Goal: Transaction & Acquisition: Purchase product/service

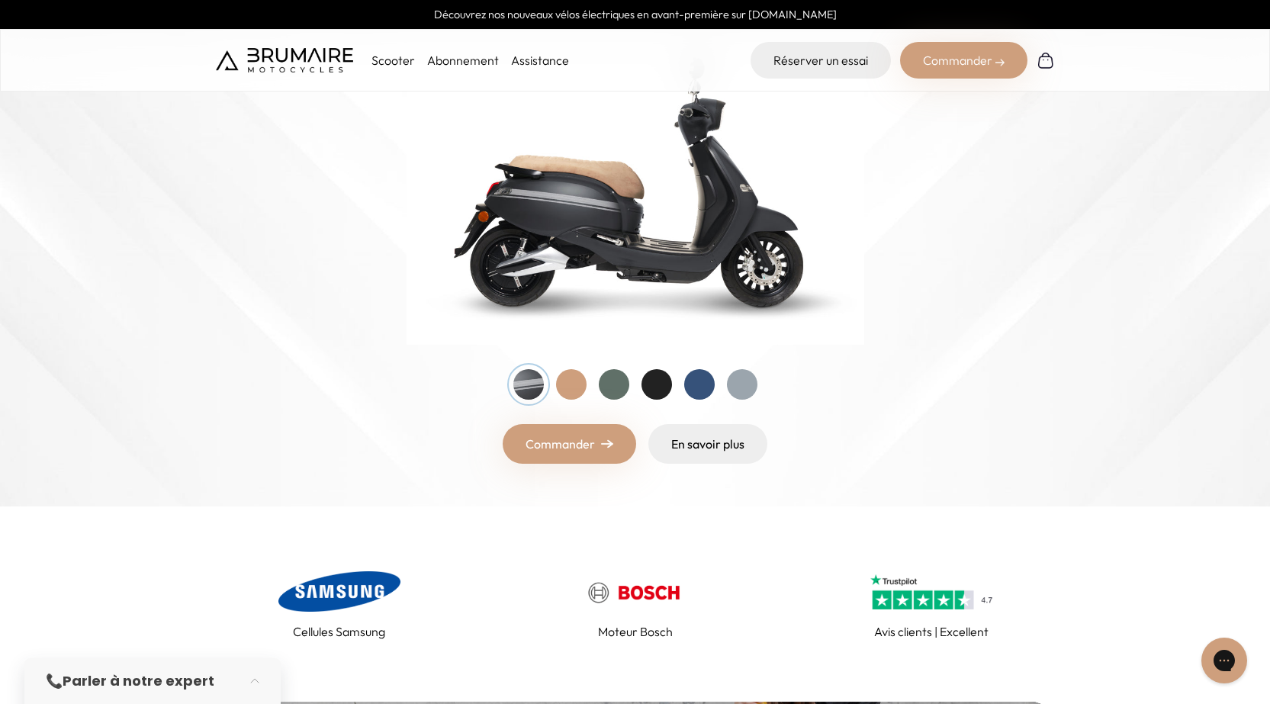
click at [587, 456] on link "Commander" at bounding box center [570, 444] width 134 height 40
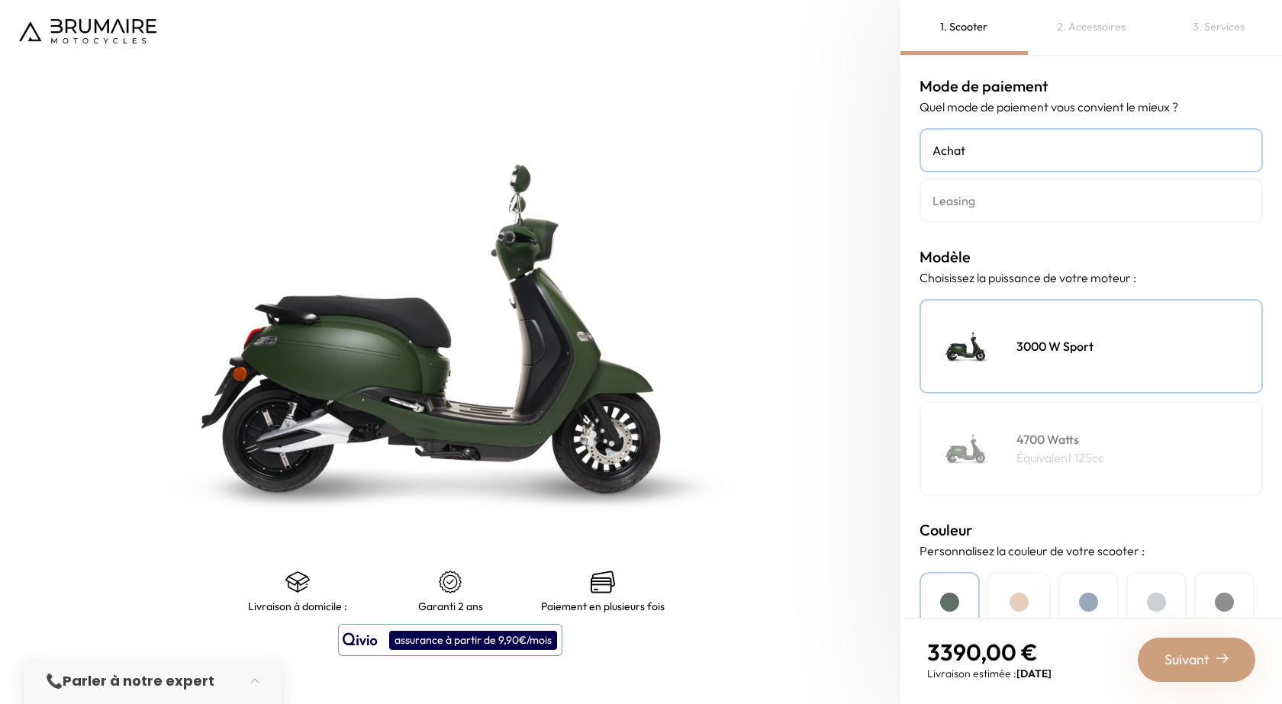
click at [964, 444] on img at bounding box center [967, 449] width 76 height 76
click at [964, 387] on div "3000 W Sport" at bounding box center [1090, 346] width 343 height 95
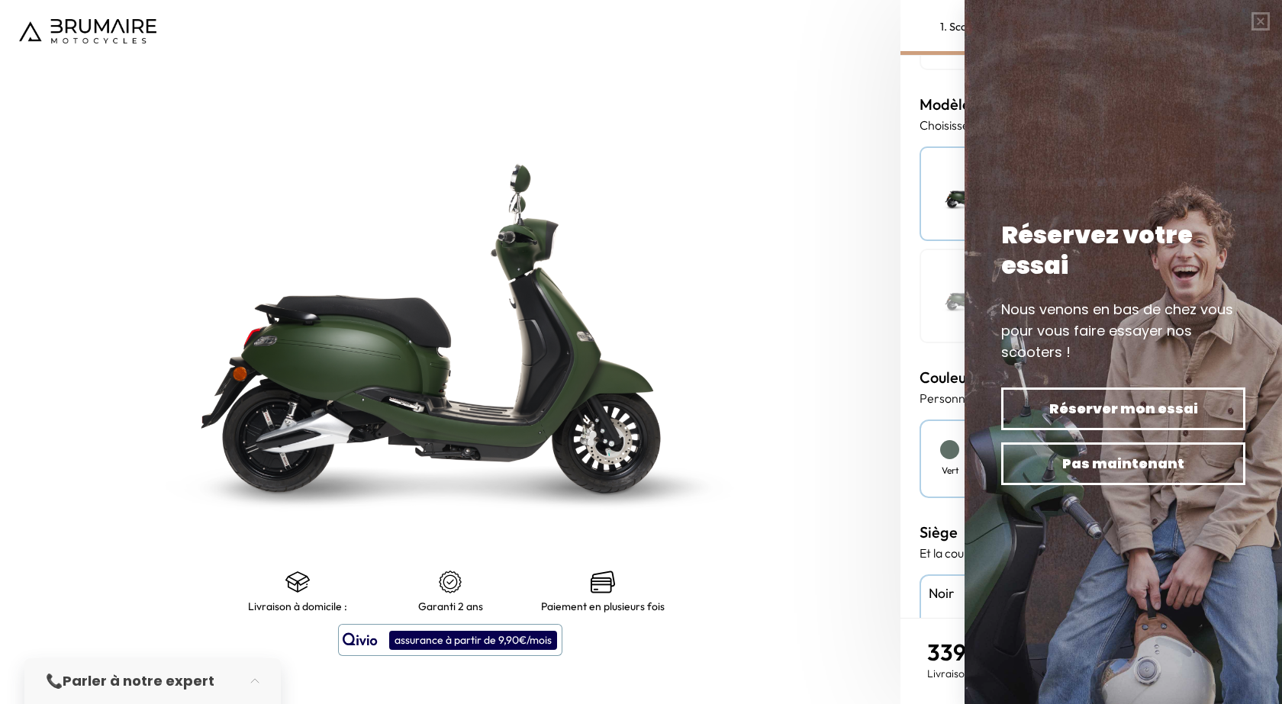
scroll to position [305, 0]
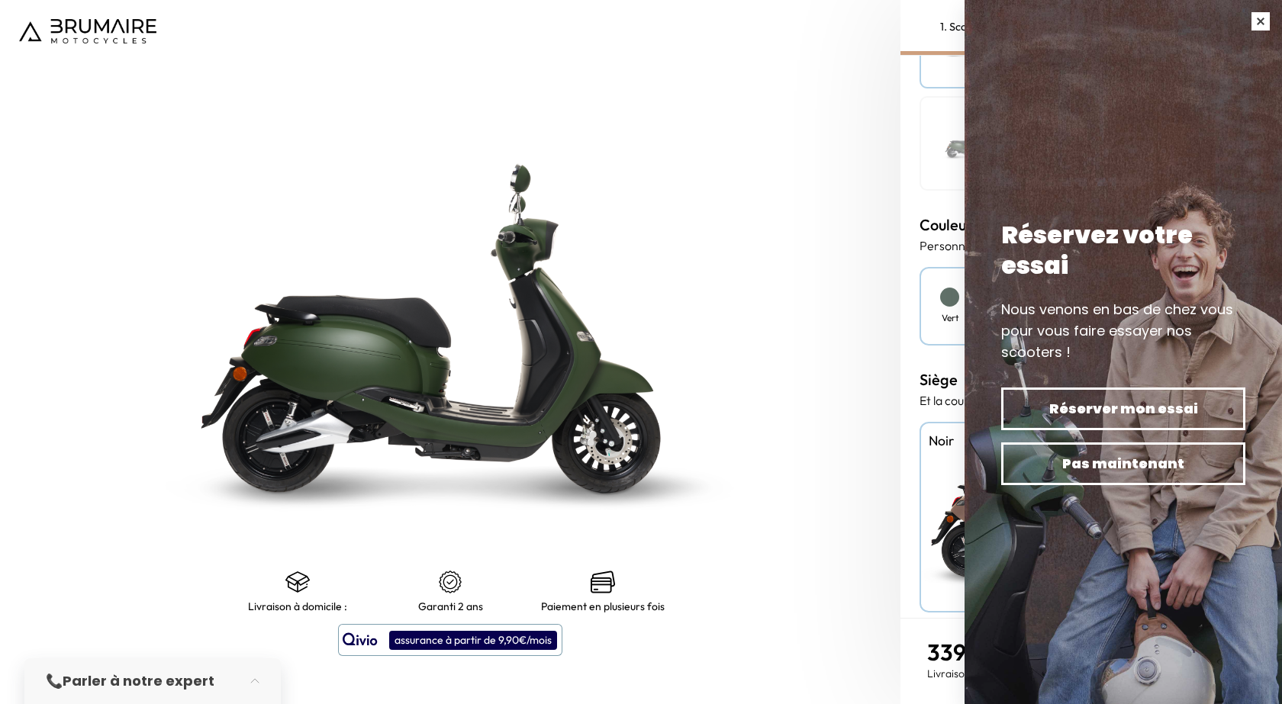
click at [1264, 22] on button "button" at bounding box center [1260, 21] width 43 height 43
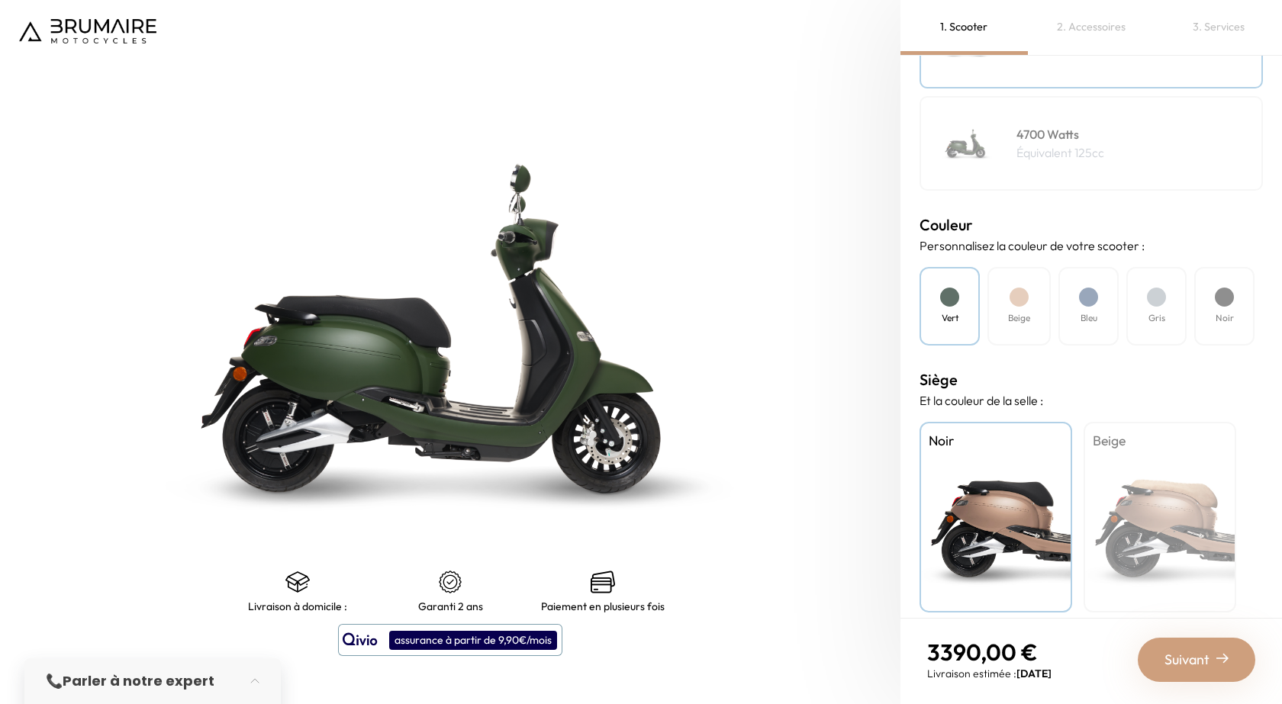
scroll to position [319, 0]
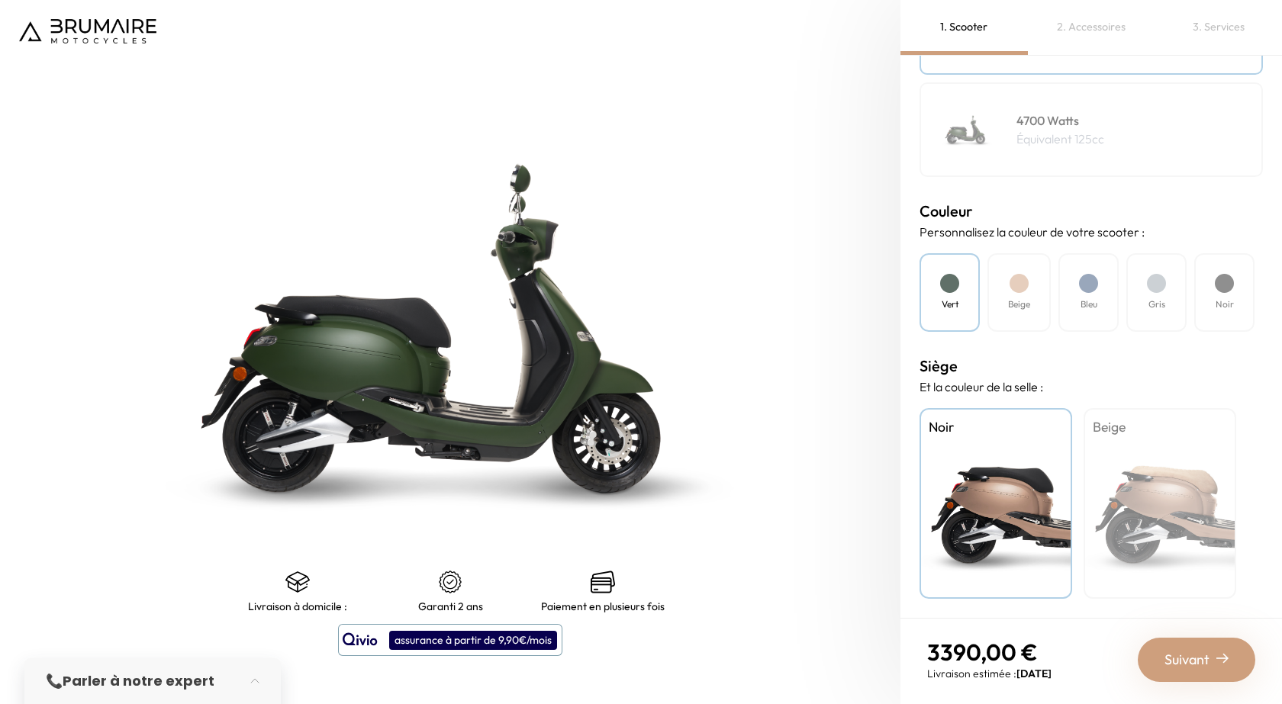
click at [1130, 449] on div "Beige" at bounding box center [1159, 503] width 153 height 191
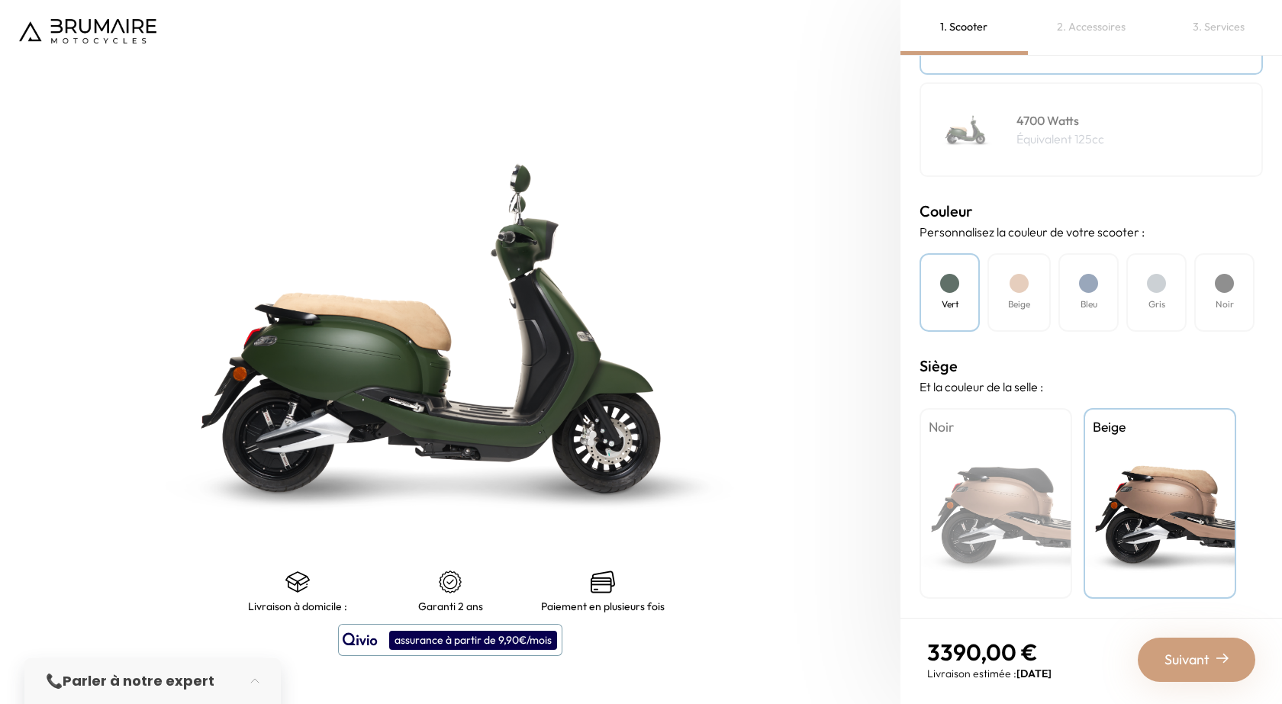
click at [1010, 490] on div "Noir" at bounding box center [995, 503] width 153 height 191
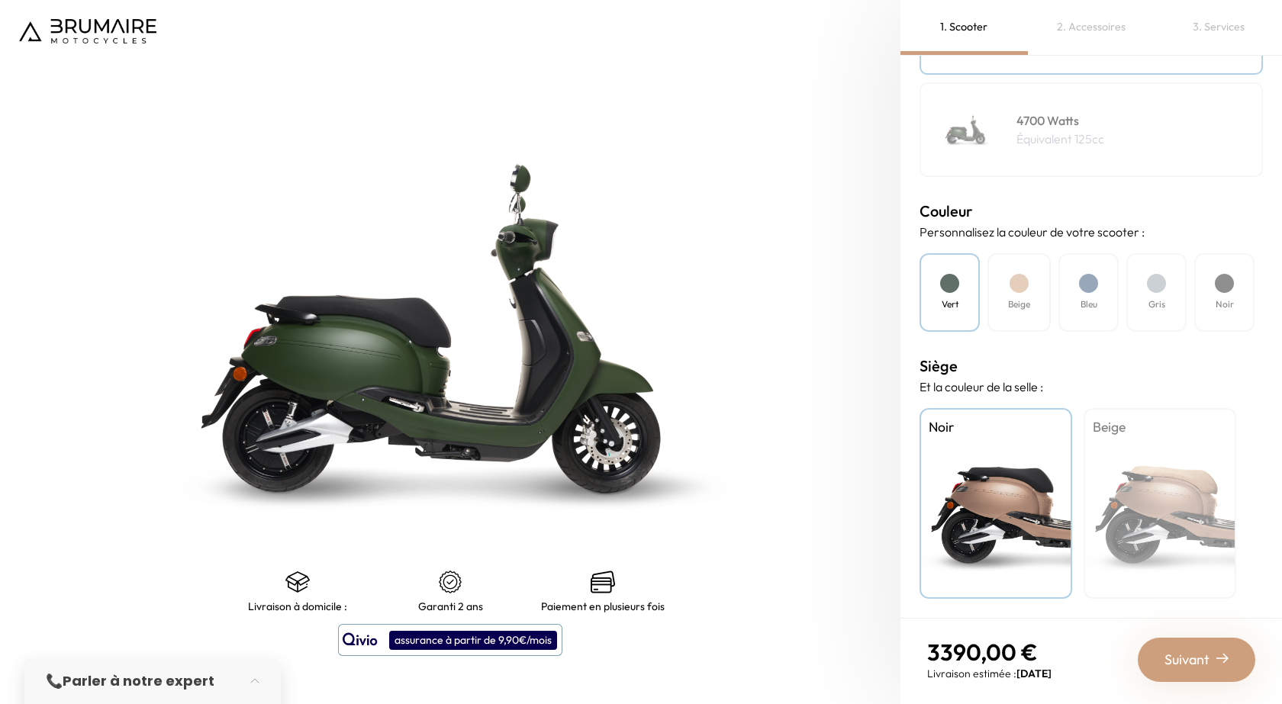
click at [1114, 496] on div "Beige" at bounding box center [1159, 503] width 153 height 191
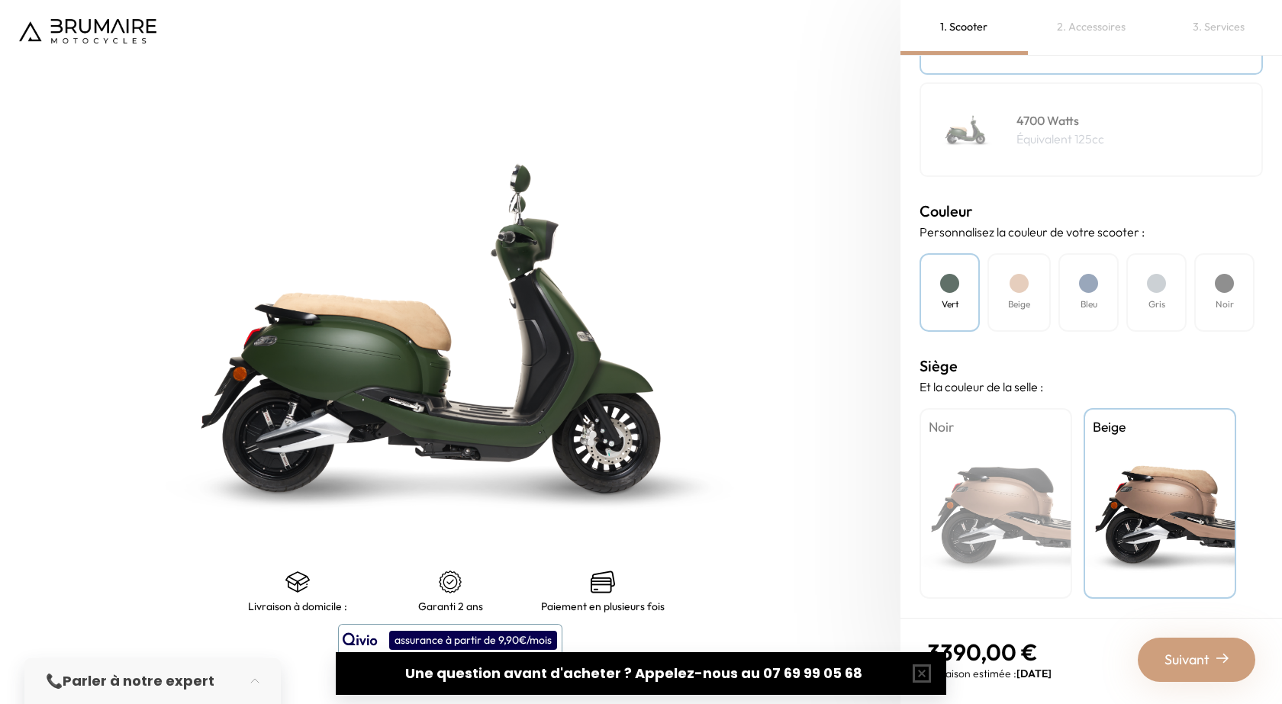
click at [1145, 472] on div "Beige" at bounding box center [1159, 503] width 153 height 191
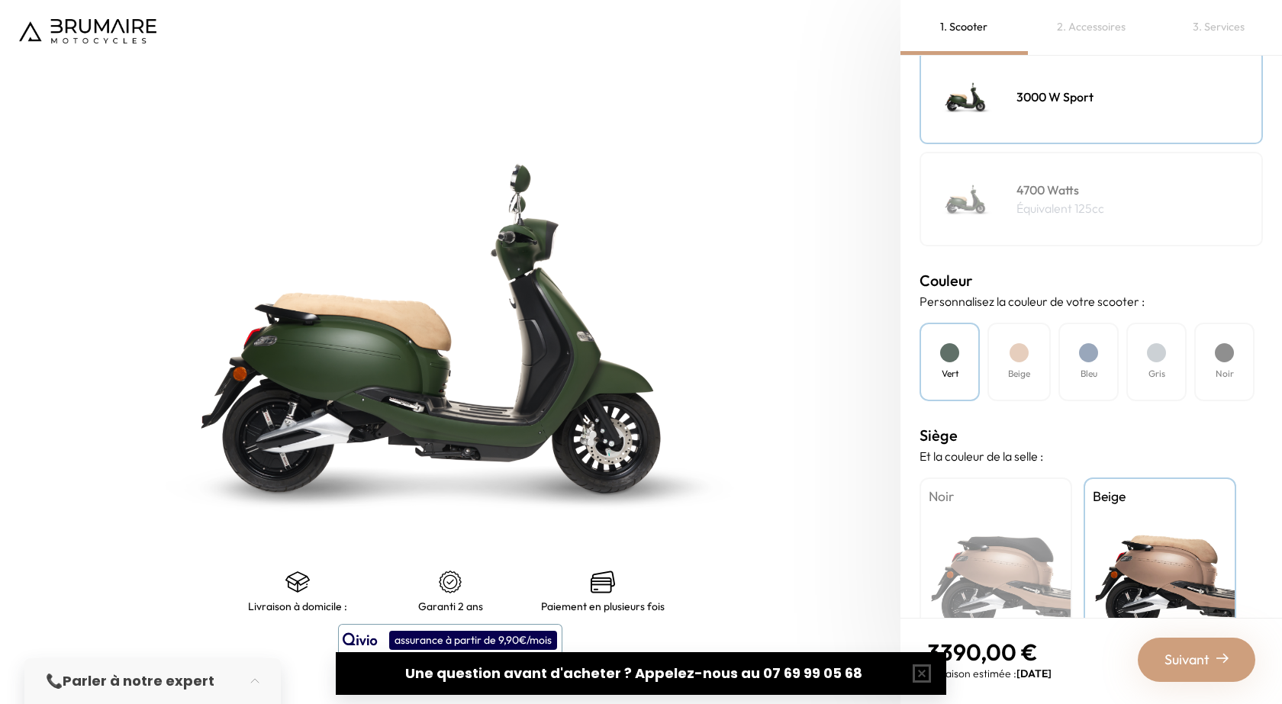
scroll to position [90, 0]
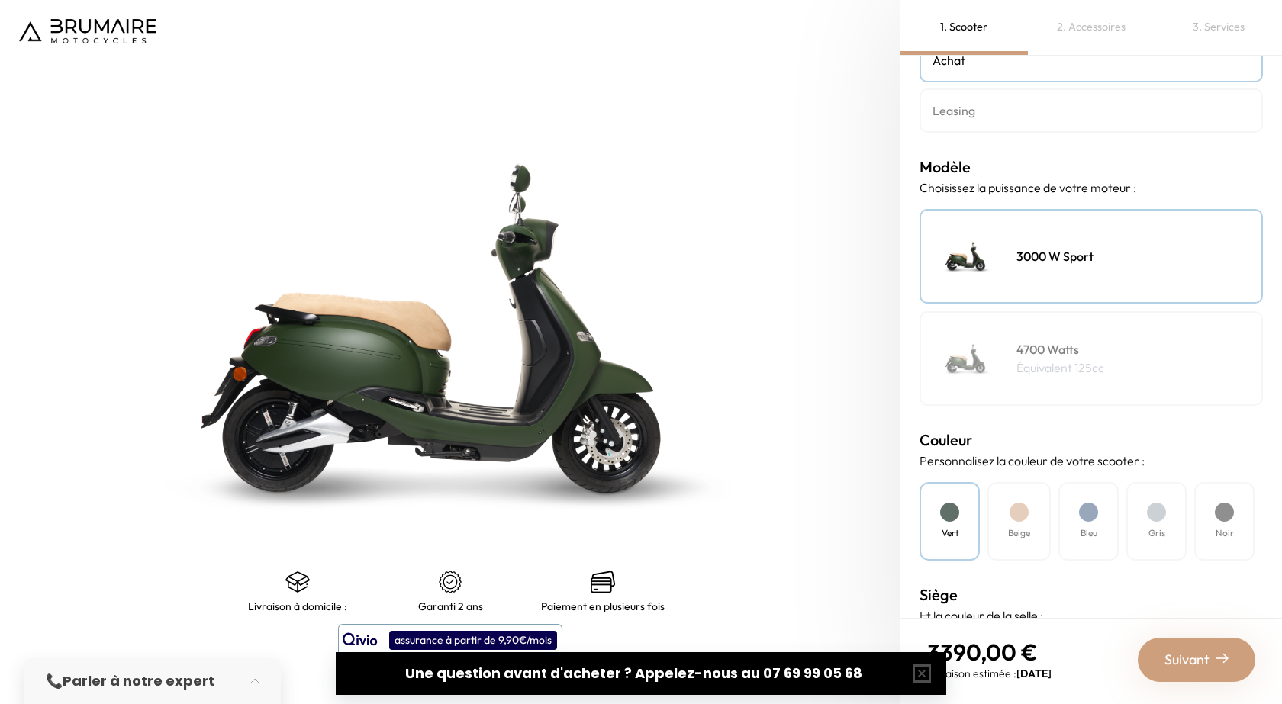
click at [1062, 349] on h4 "4700 Watts" at bounding box center [1060, 349] width 88 height 18
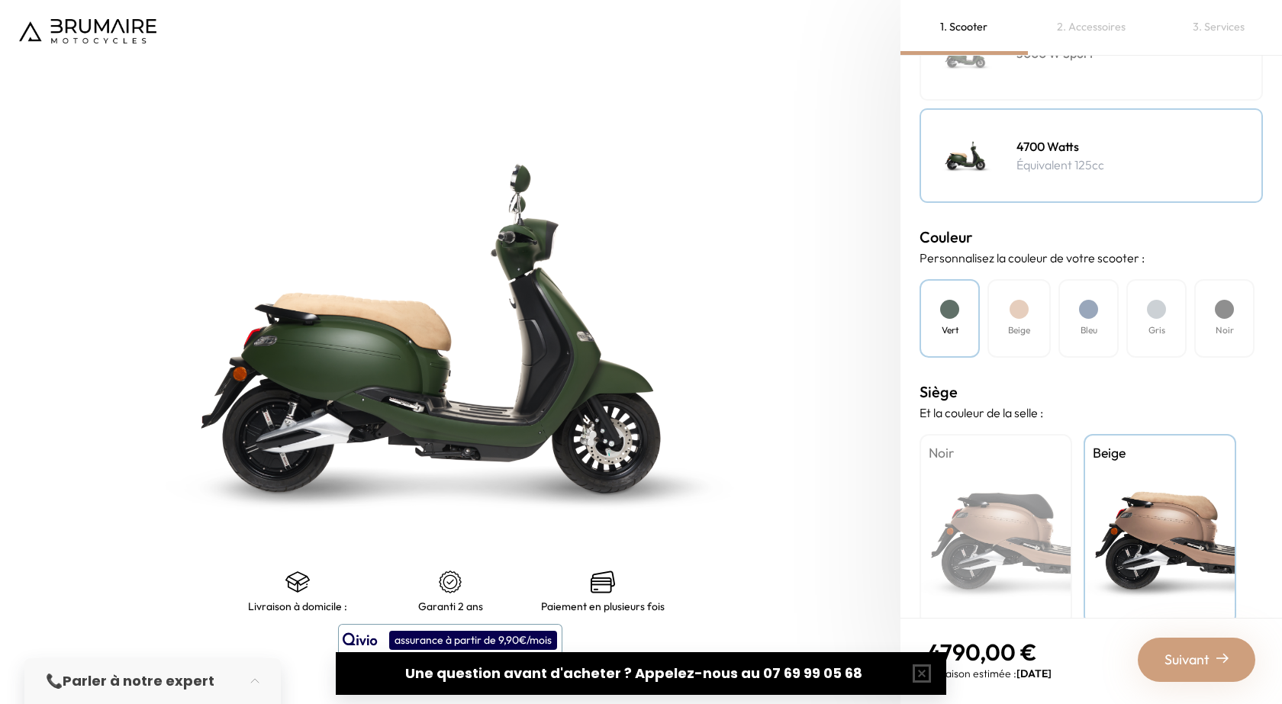
scroll to position [319, 0]
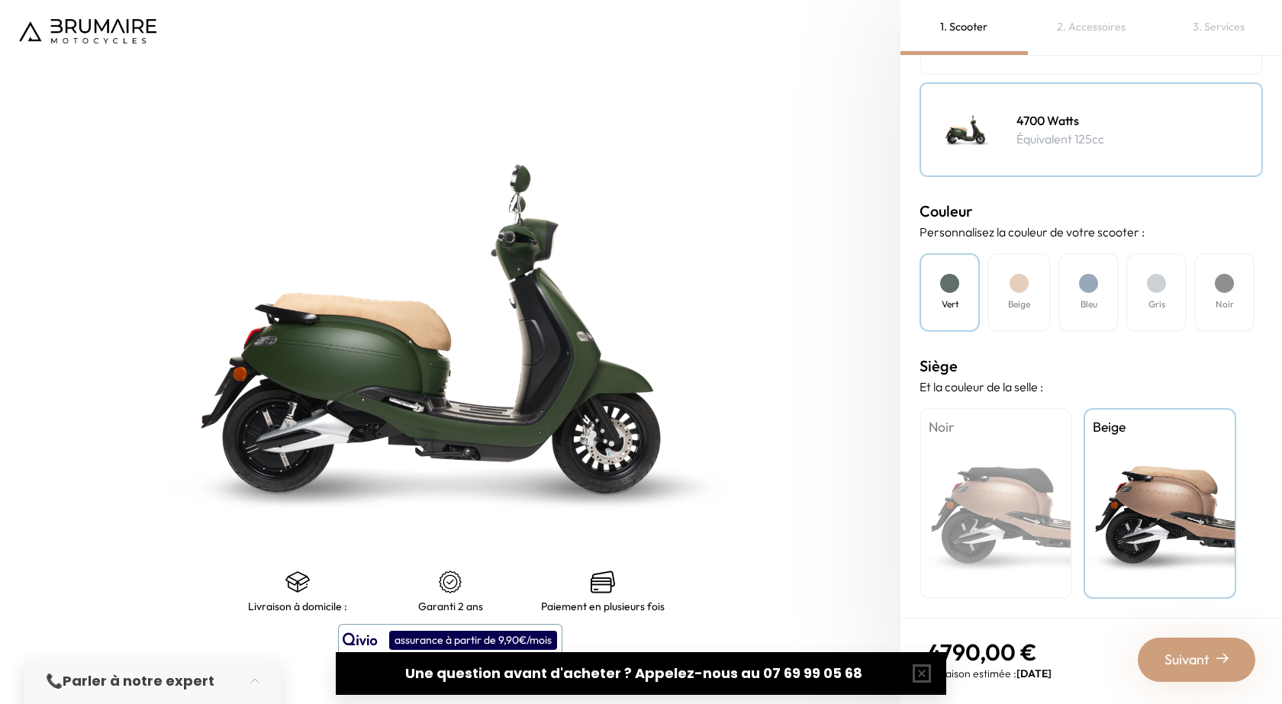
click at [1192, 657] on span "Suivant" at bounding box center [1186, 659] width 45 height 21
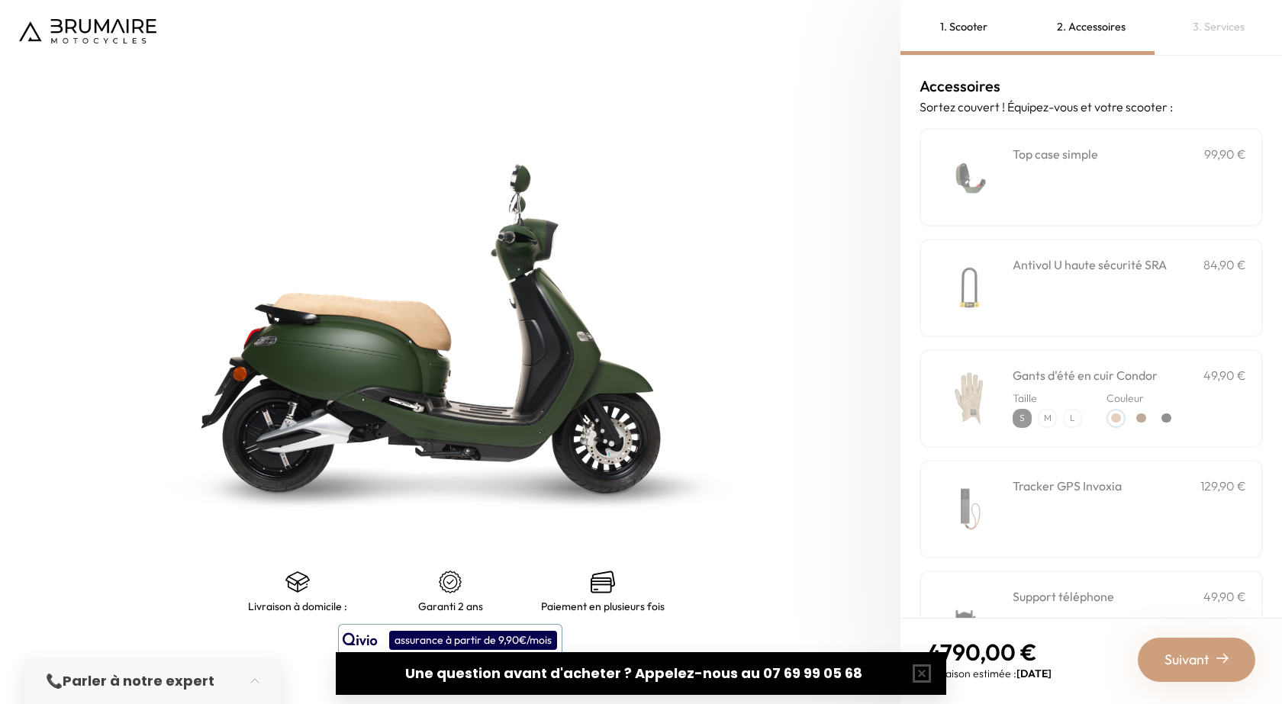
click at [1090, 204] on div "**********" at bounding box center [1129, 177] width 233 height 65
click at [1086, 269] on h3 "Antivol U haute sécurité SRA" at bounding box center [1090, 265] width 154 height 18
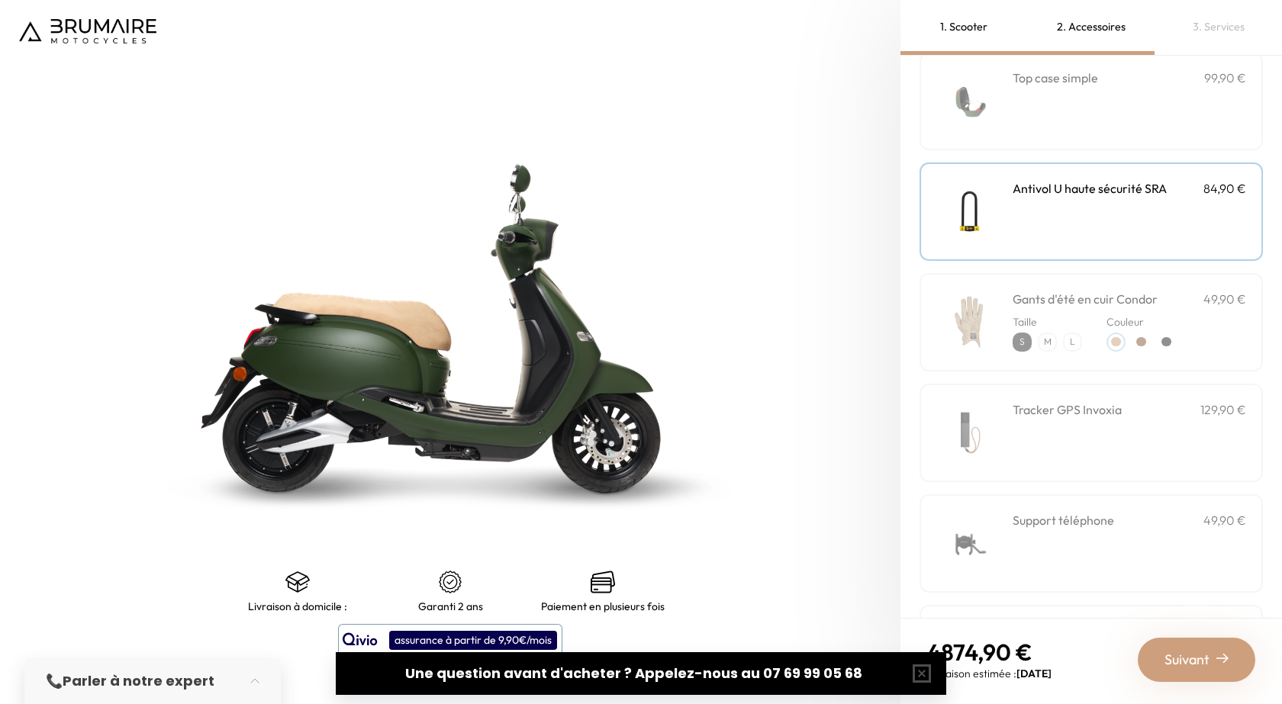
scroll to position [153, 0]
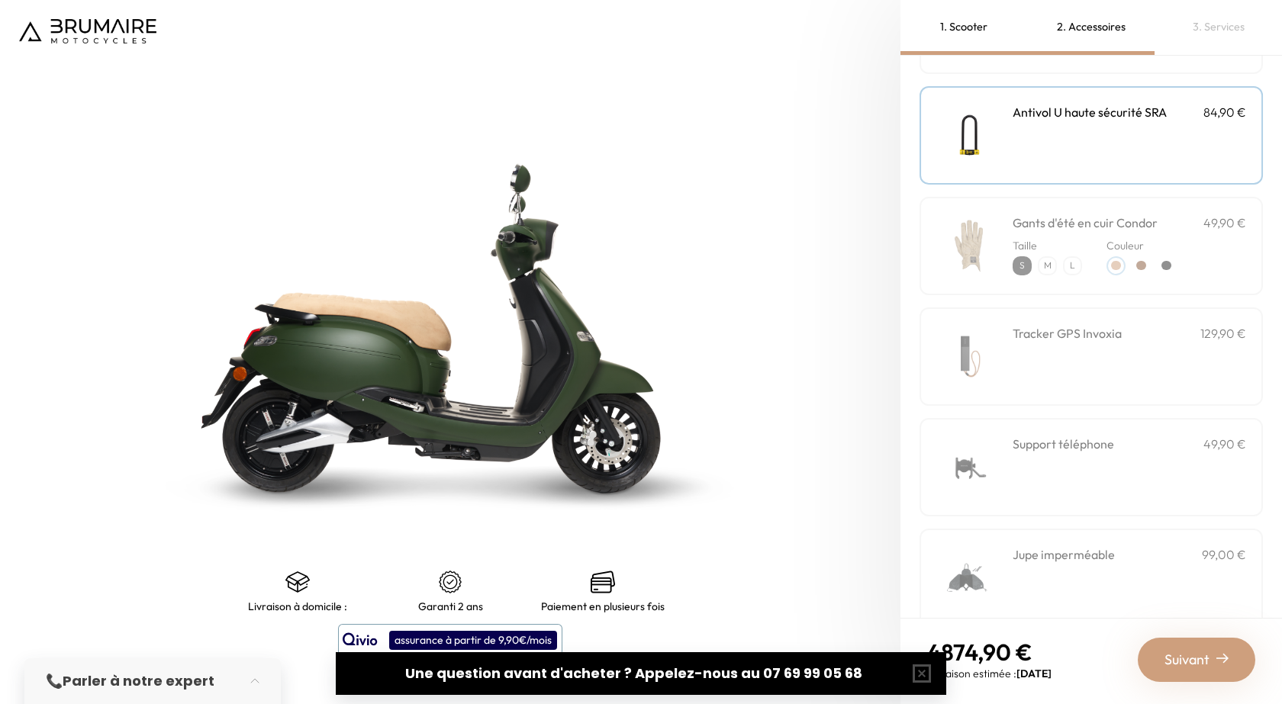
click at [1104, 355] on div "Tracker GPS Invoxia 129,90 €" at bounding box center [1129, 356] width 233 height 65
drag, startPoint x: 1139, startPoint y: 444, endPoint x: 1136, endPoint y: 435, distance: 9.7
click at [1139, 443] on div "Support téléphone 49,90 €" at bounding box center [1129, 444] width 233 height 18
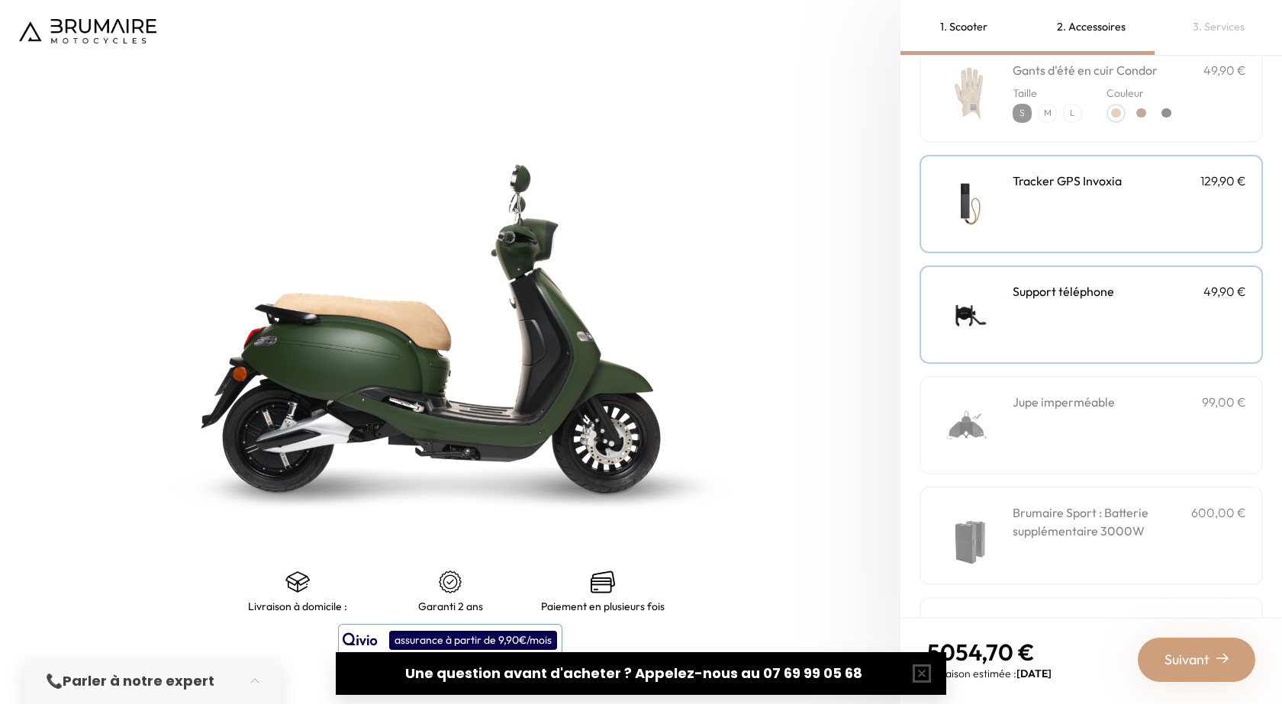
click at [1132, 433] on div "Jupe imperméable 99,00 €" at bounding box center [1129, 425] width 233 height 65
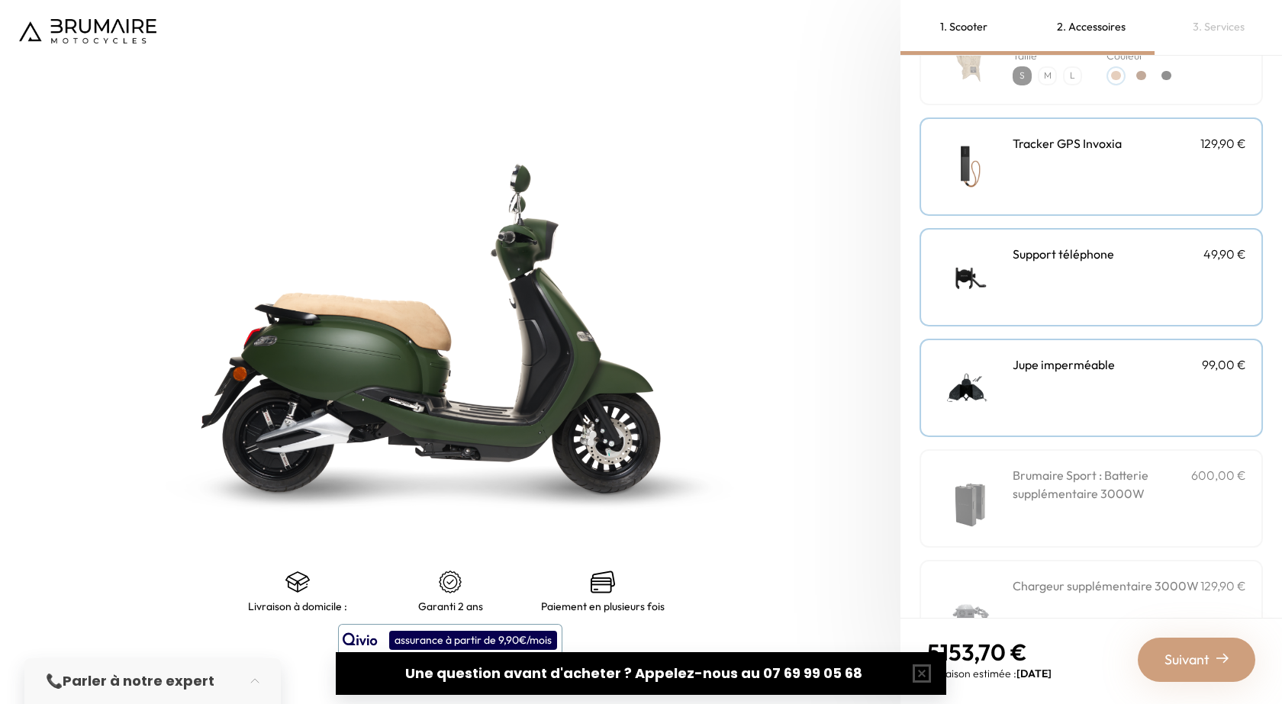
scroll to position [402, 0]
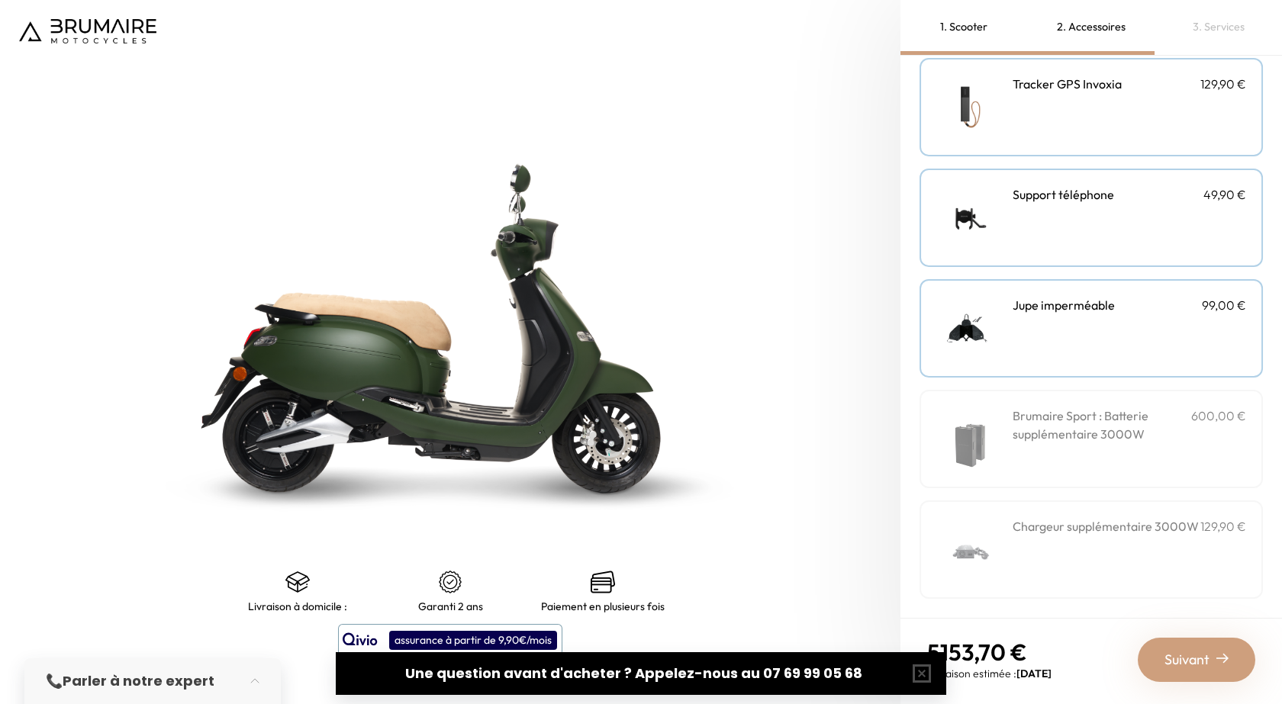
click at [1131, 427] on h3 "Brumaire Sport : Batterie supplémentaire 3000W" at bounding box center [1102, 425] width 179 height 37
click at [1190, 504] on div "Chargeur supplémentaire 3000W 129,90 €" at bounding box center [1090, 550] width 343 height 98
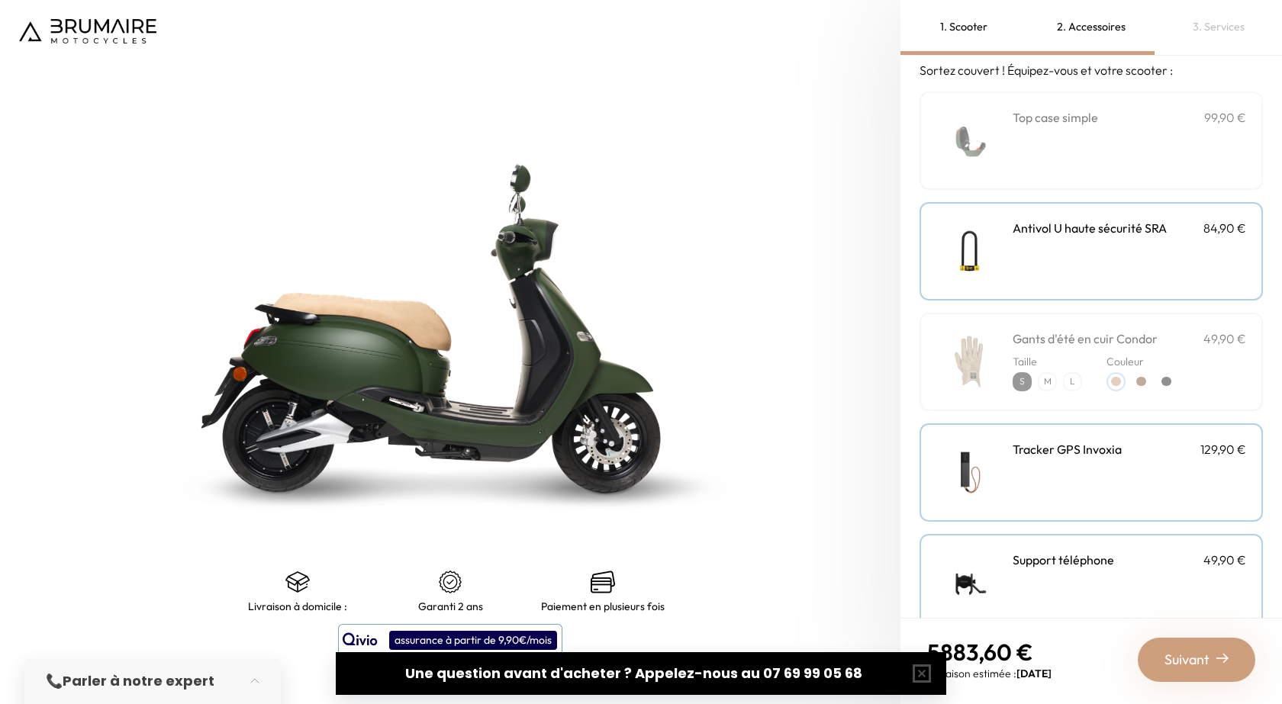
scroll to position [21, 0]
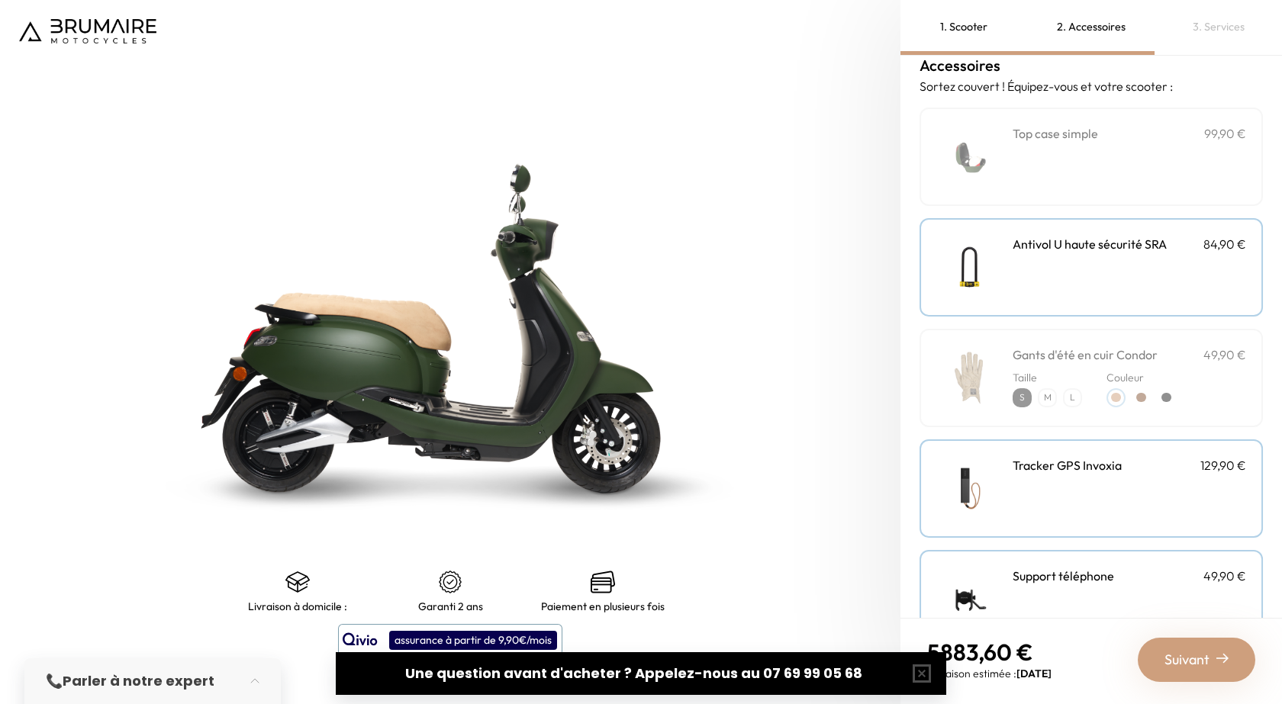
click at [1085, 390] on div "Taille S M L Couleur" at bounding box center [1129, 385] width 233 height 43
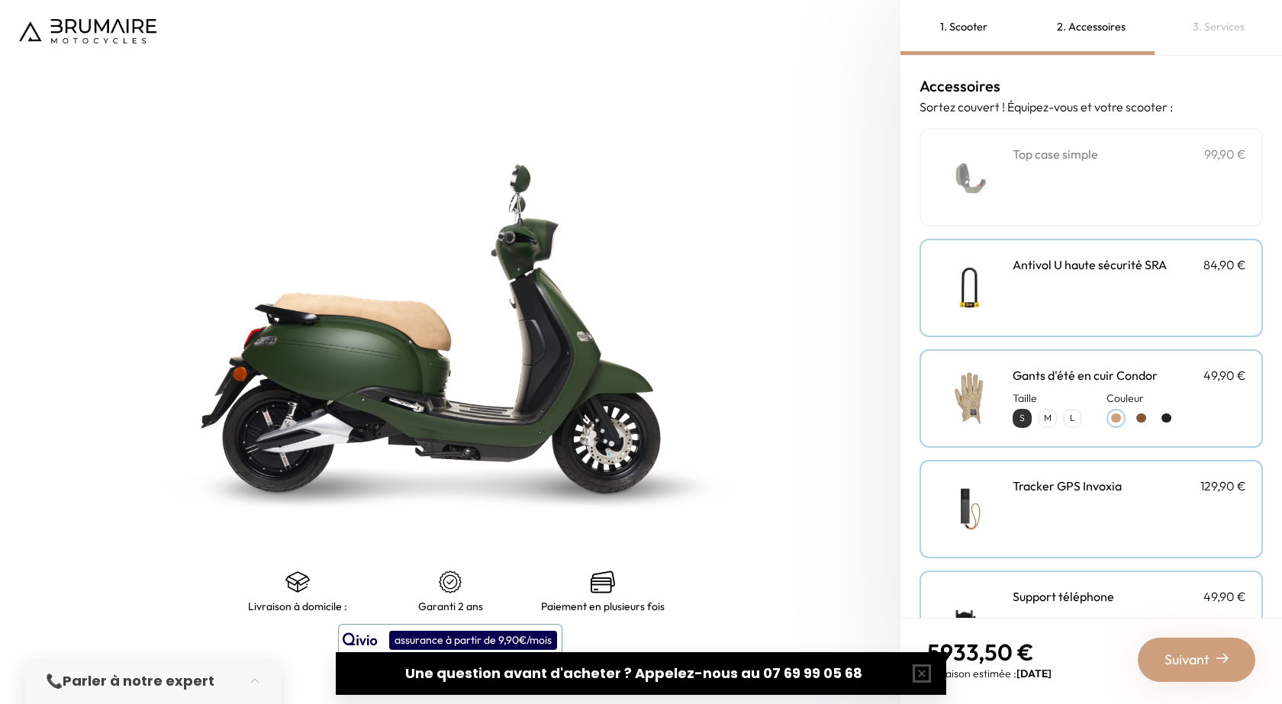
click at [1159, 416] on div at bounding box center [1166, 418] width 19 height 19
click at [1023, 191] on div "**********" at bounding box center [1129, 177] width 233 height 65
click at [939, 668] on button "button" at bounding box center [921, 673] width 49 height 49
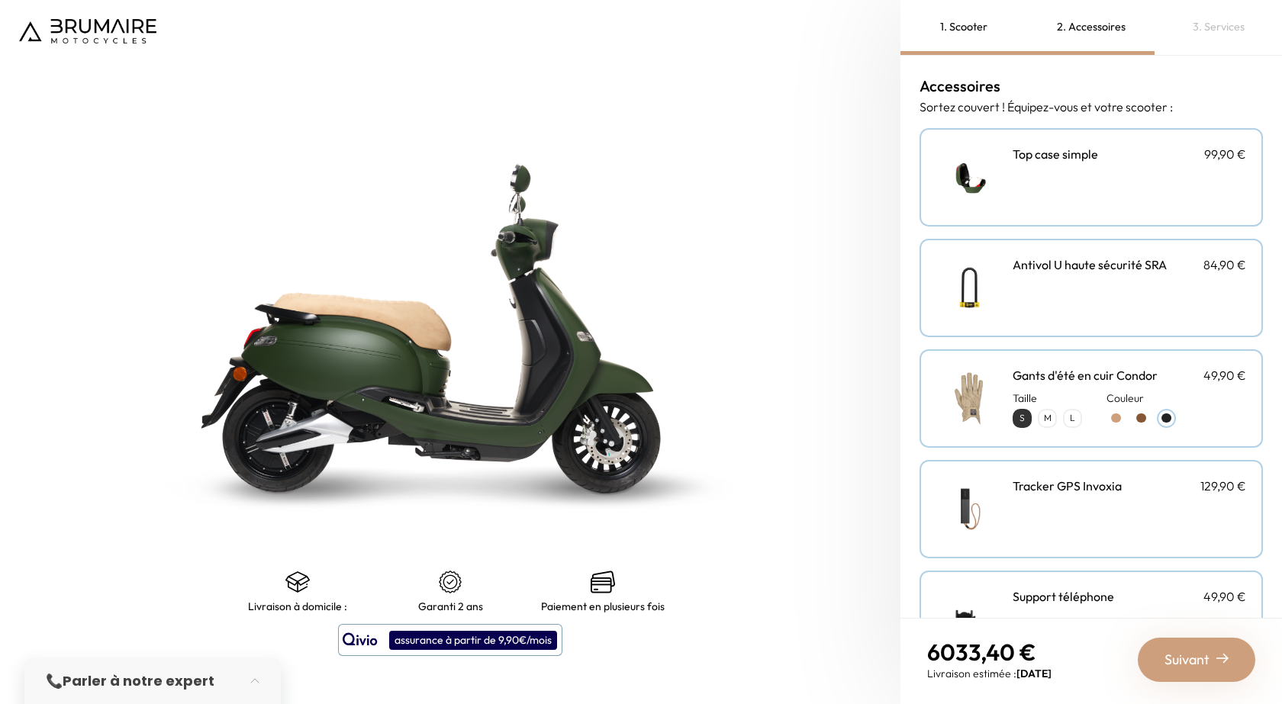
click at [1212, 28] on div "3. Services" at bounding box center [1217, 27] width 127 height 55
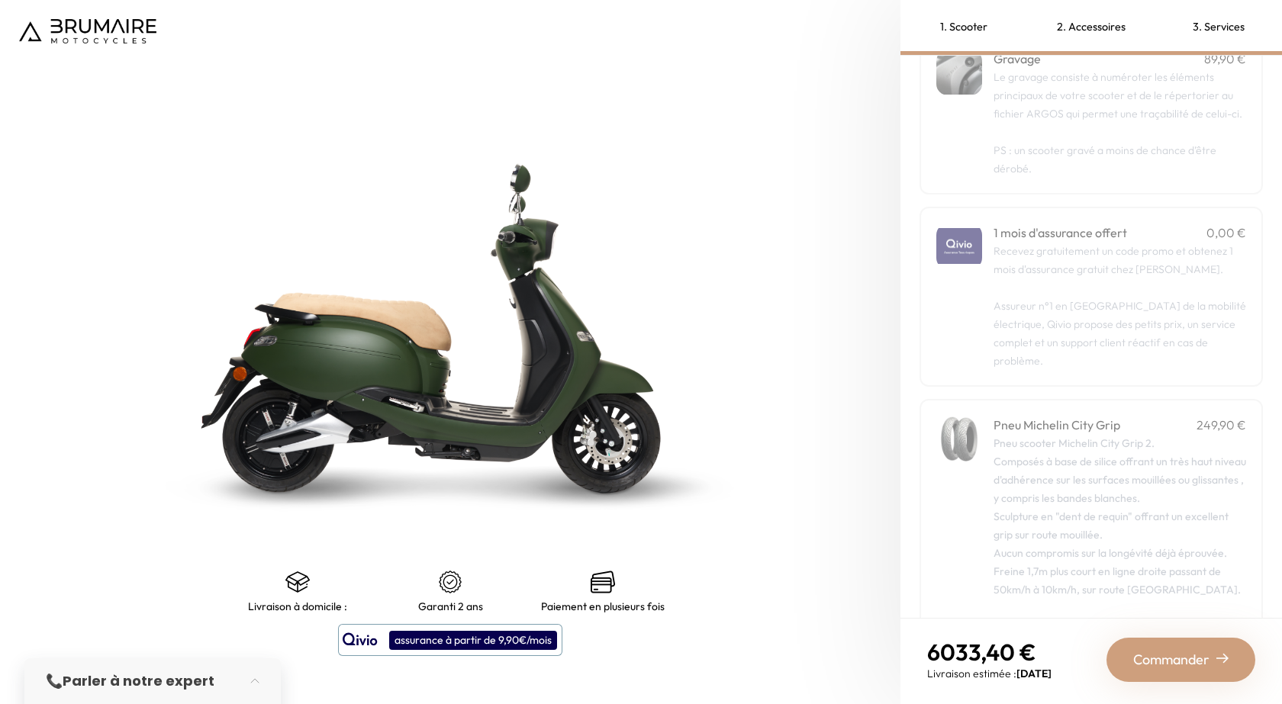
scroll to position [149, 0]
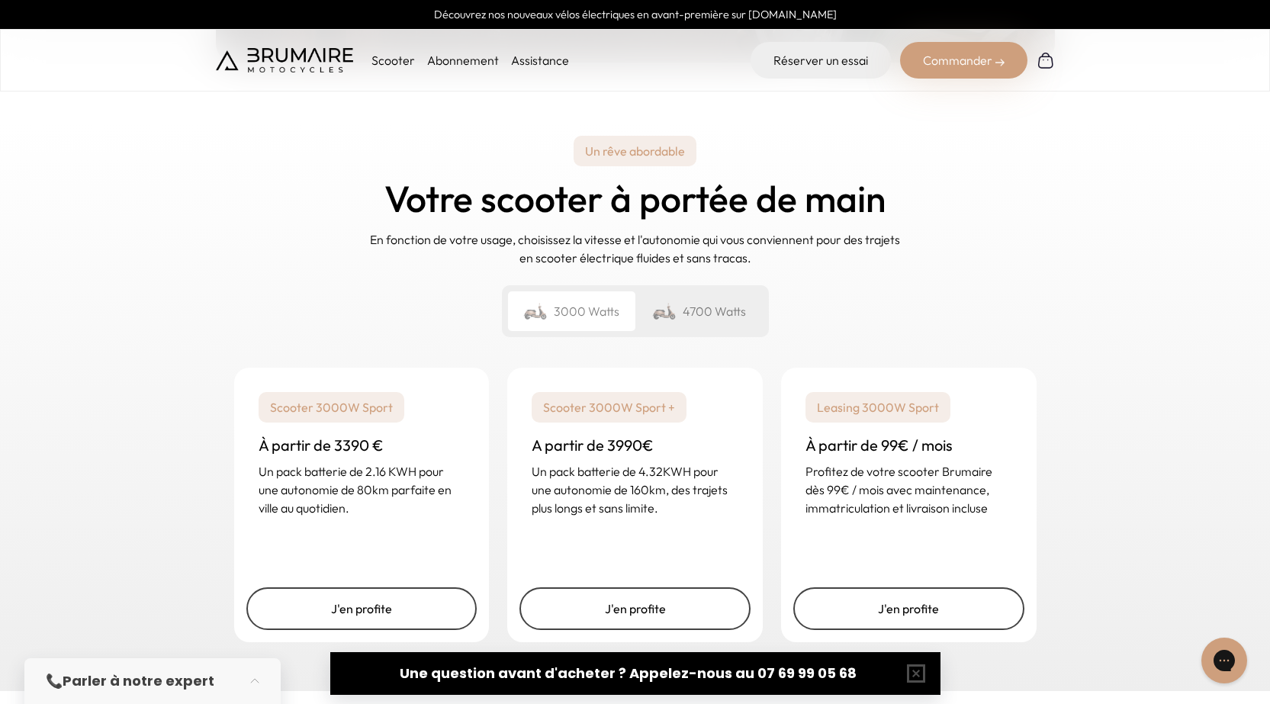
scroll to position [2213, 0]
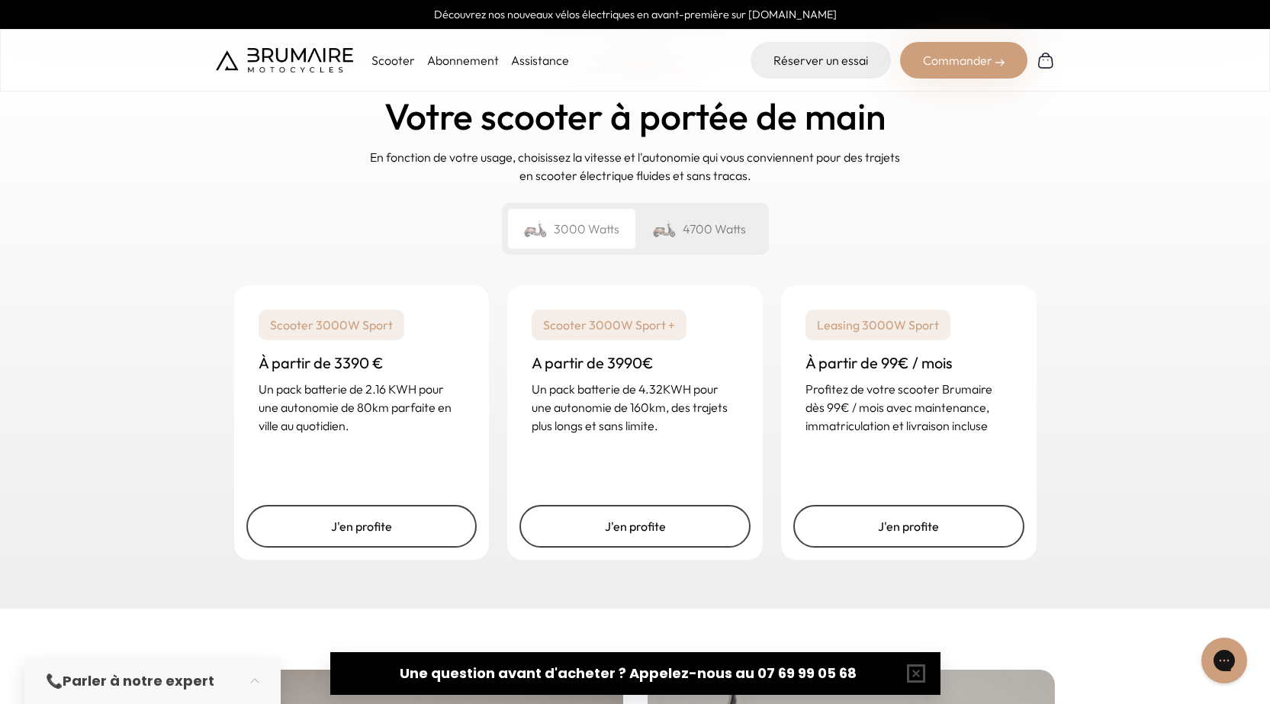
click at [710, 209] on div "4700 Watts" at bounding box center [699, 229] width 127 height 40
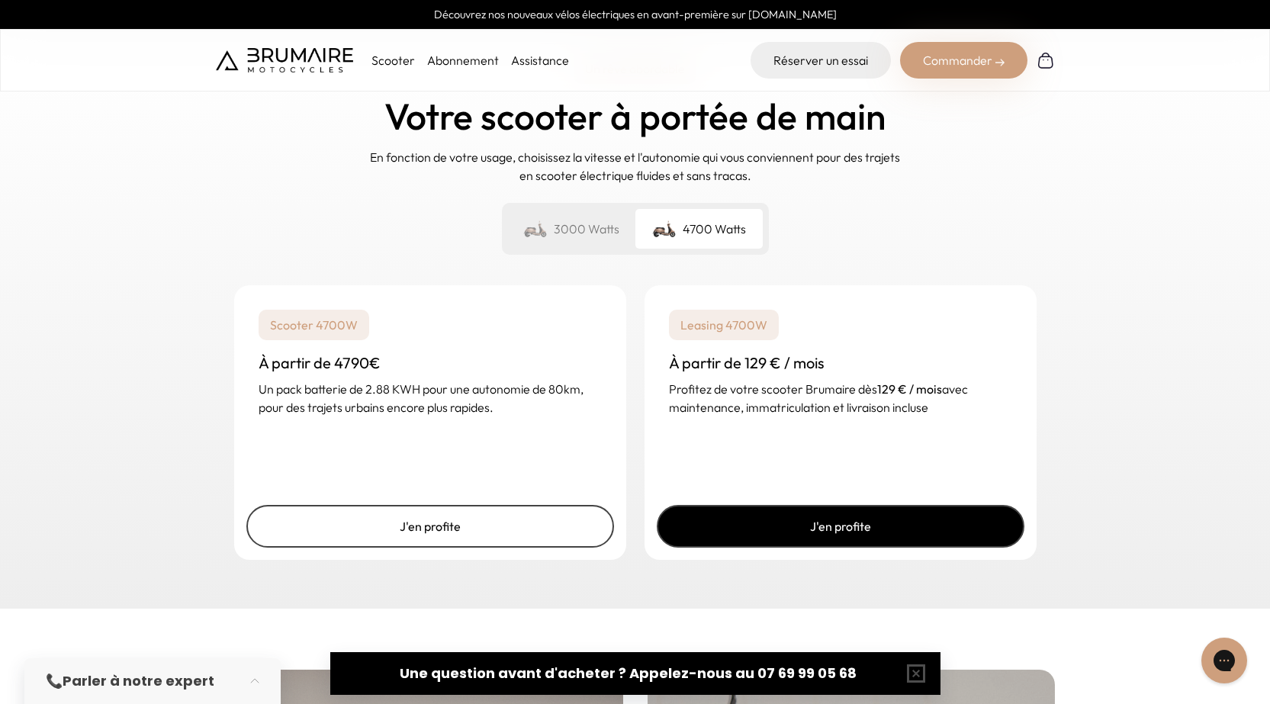
click at [760, 505] on link "J'en profite" at bounding box center [841, 526] width 368 height 43
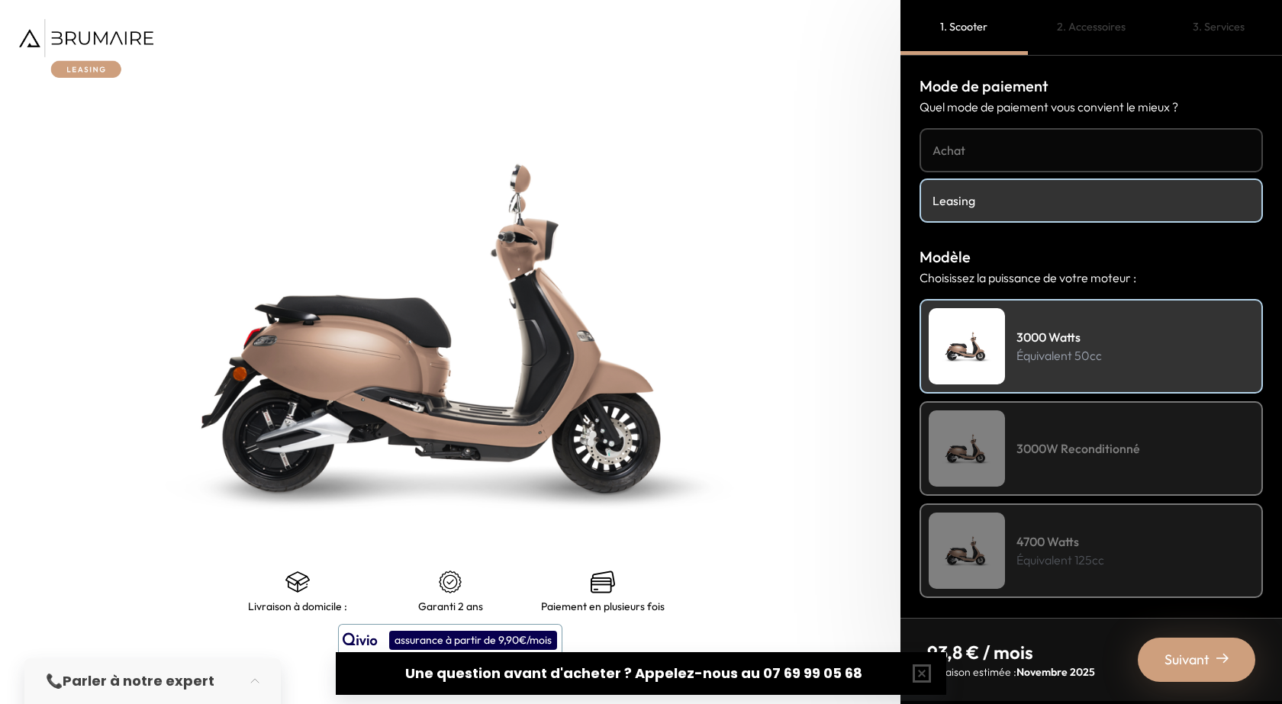
click at [994, 526] on img at bounding box center [967, 551] width 76 height 76
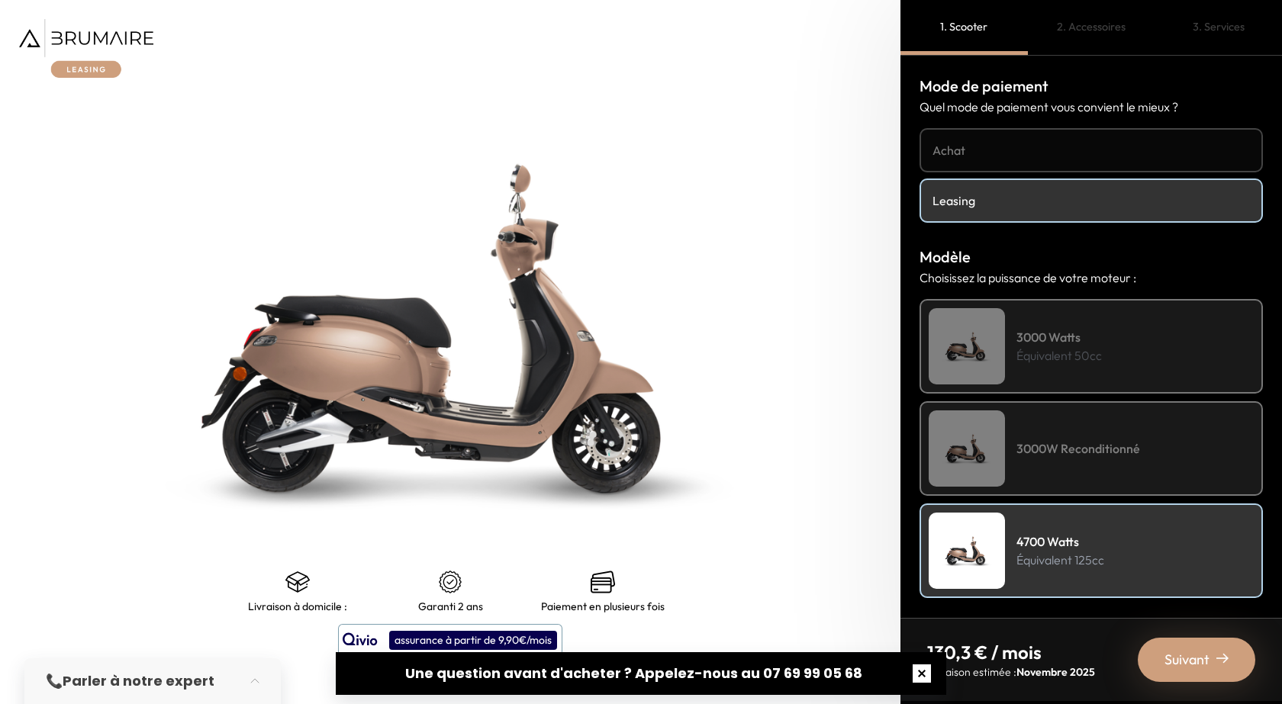
click at [919, 664] on button "button" at bounding box center [921, 673] width 49 height 49
